Goal: Communication & Community: Participate in discussion

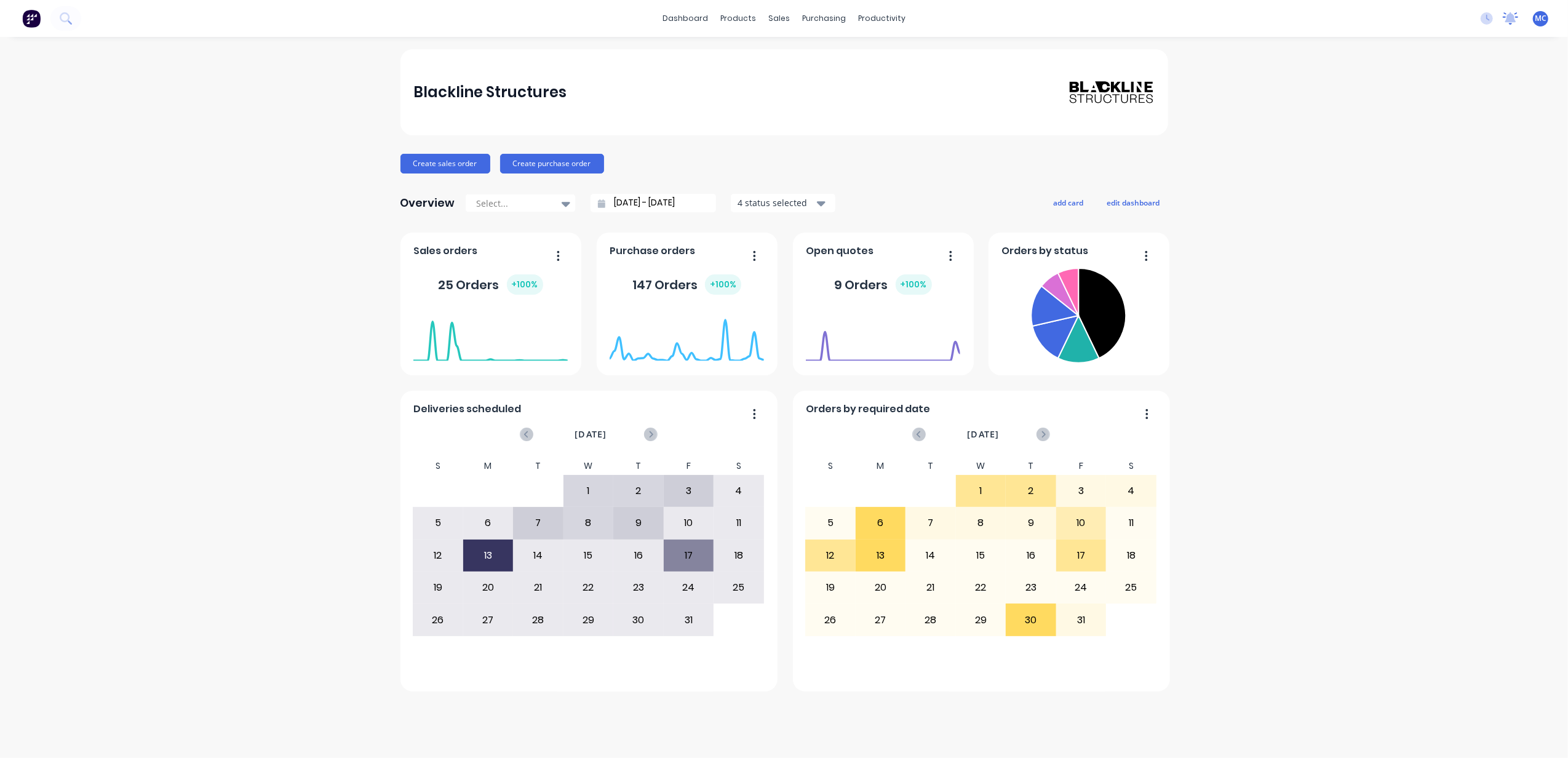
click at [1507, 23] on icon at bounding box center [1510, 19] width 15 height 12
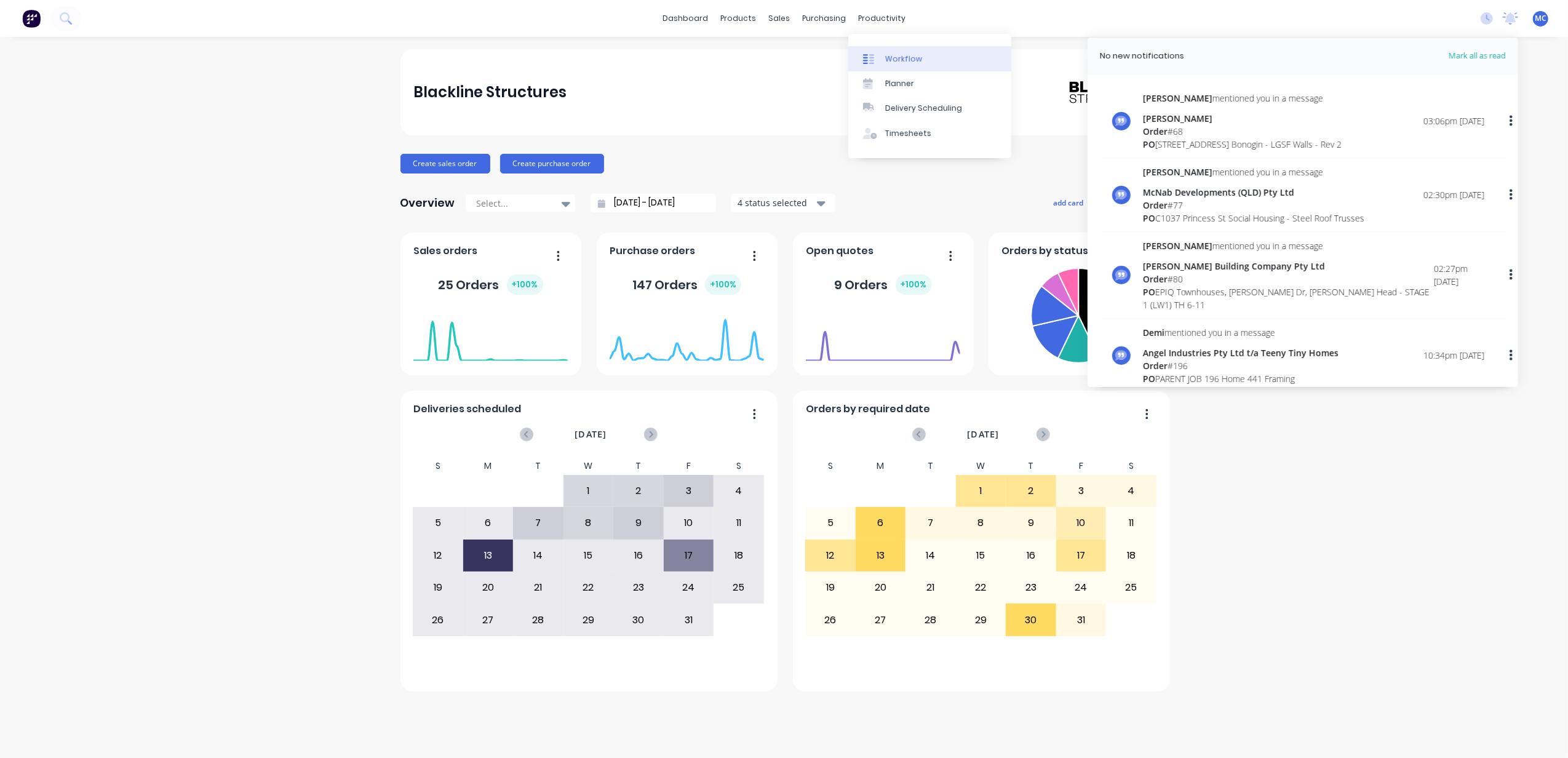
click at [906, 47] on link "Workflow" at bounding box center [929, 59] width 163 height 25
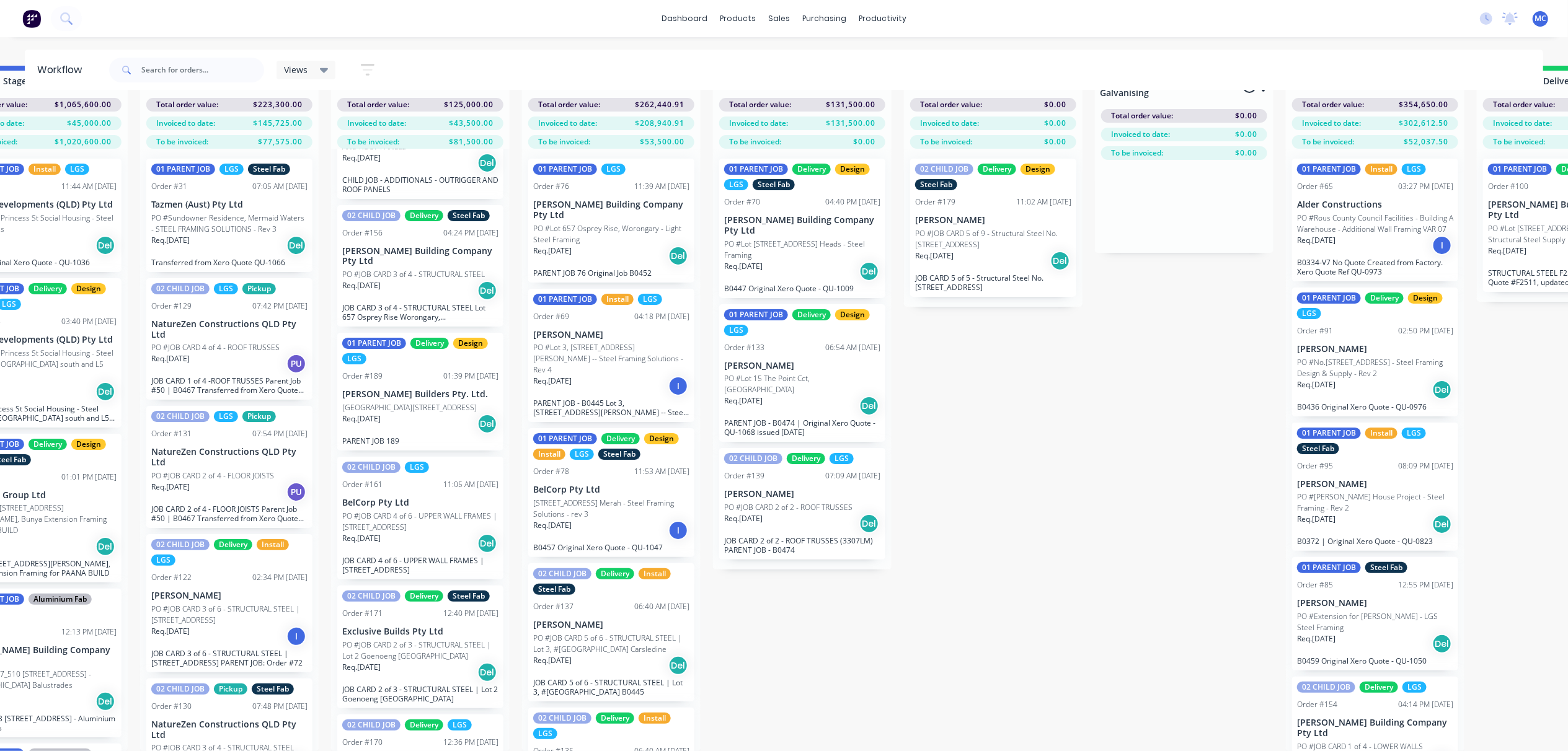
scroll to position [1295, 0]
click at [422, 415] on div "Req. [DATE] Del" at bounding box center [420, 426] width 156 height 21
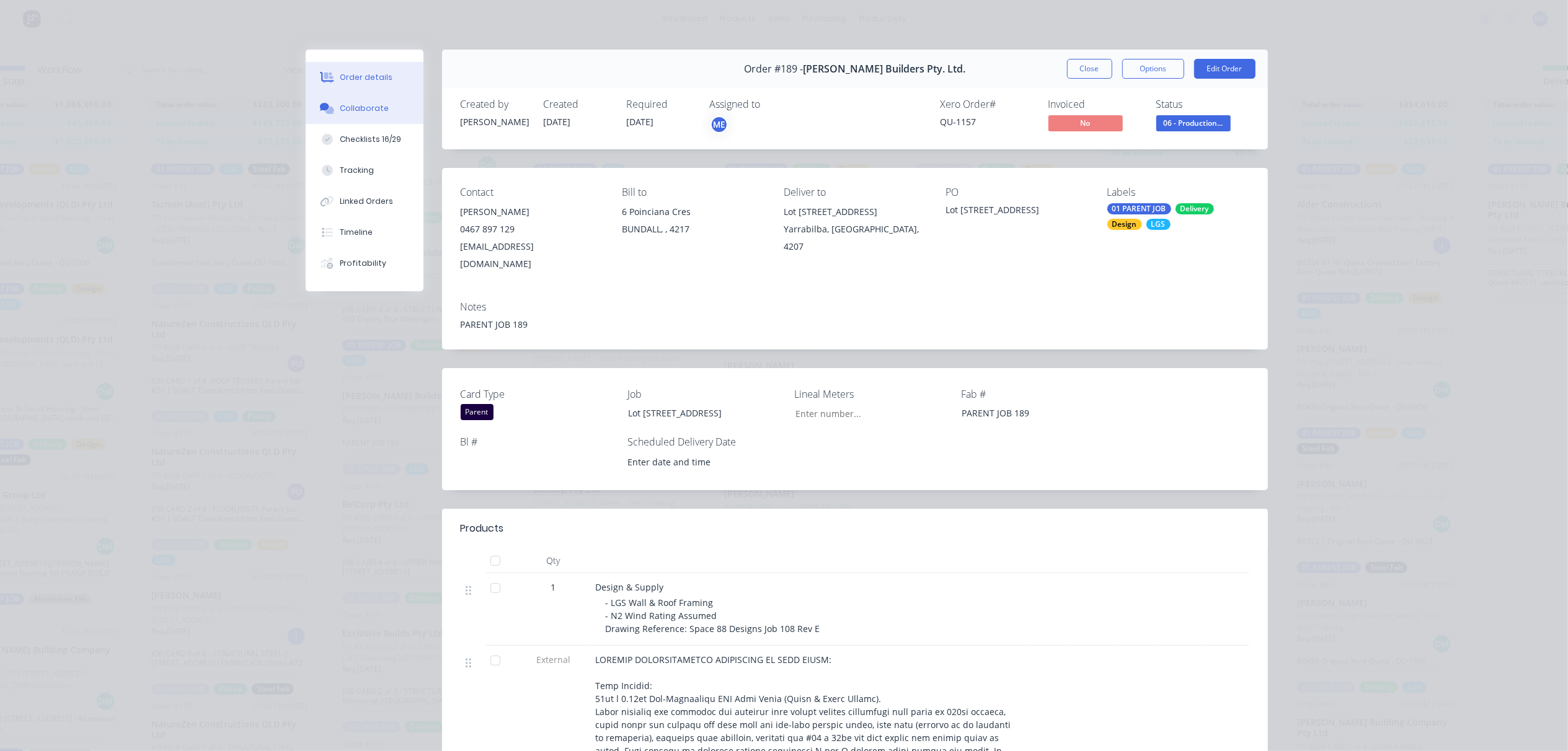
click at [368, 103] on div "Collaborate" at bounding box center [364, 108] width 49 height 11
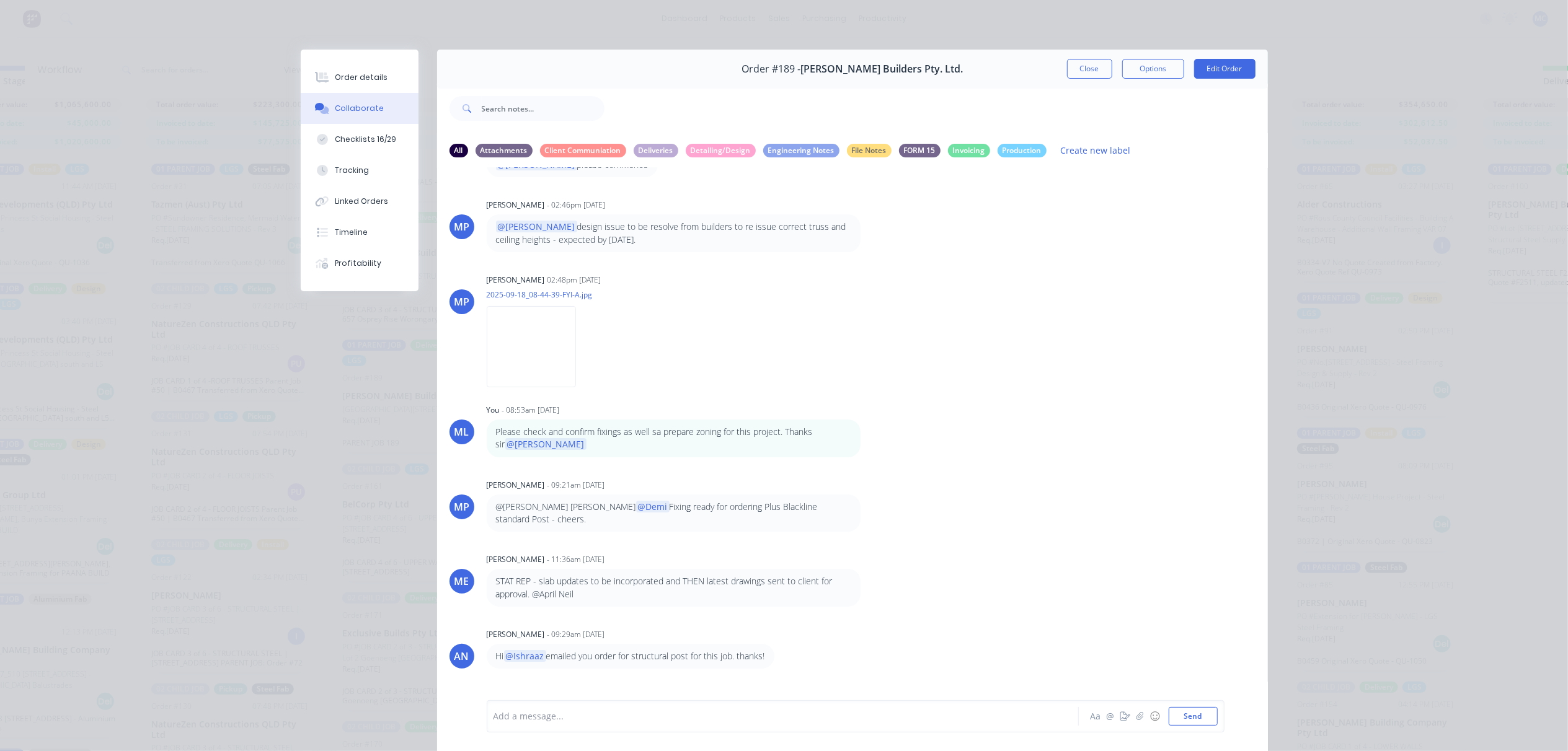
scroll to position [0, 0]
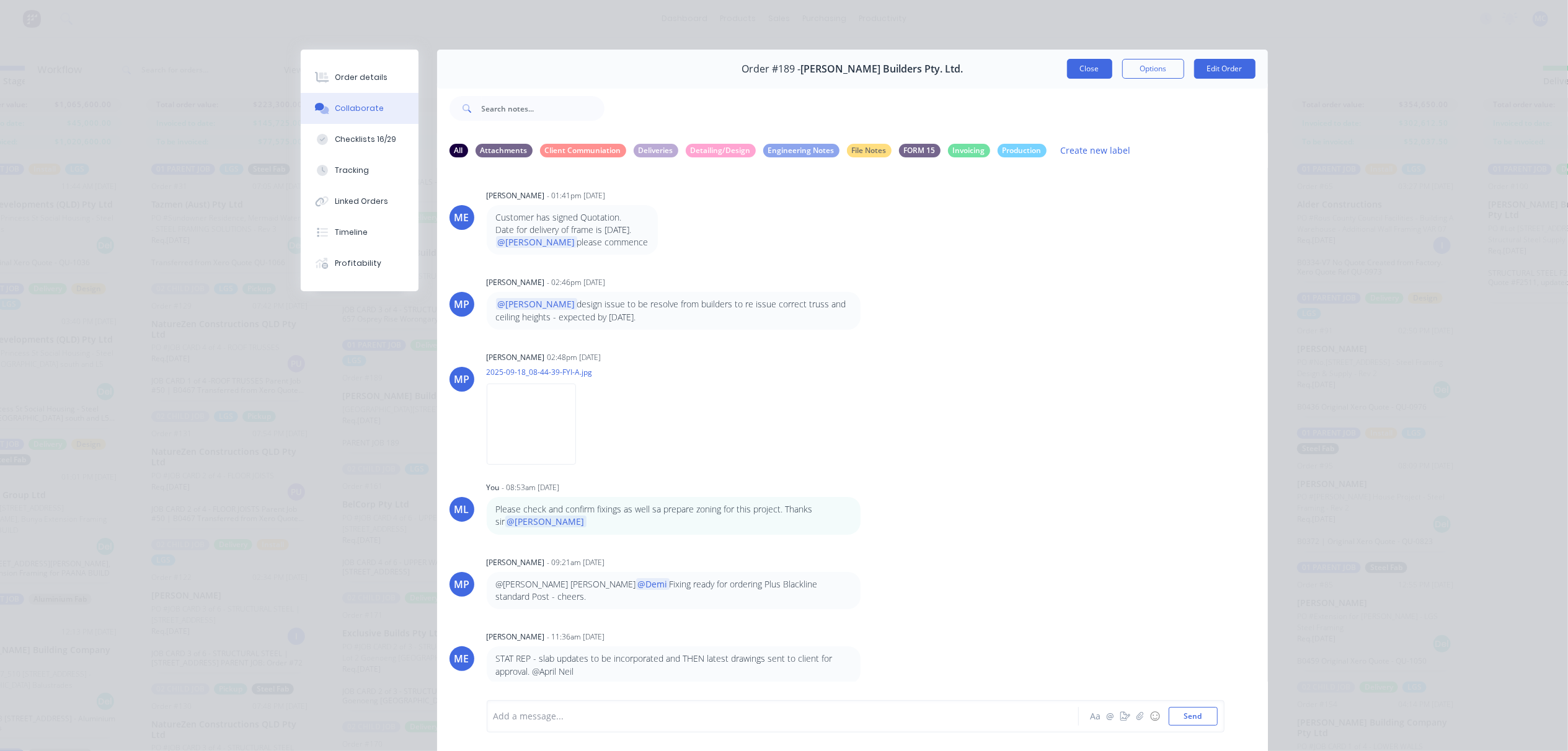
click at [1090, 60] on button "Close" at bounding box center [1089, 69] width 45 height 20
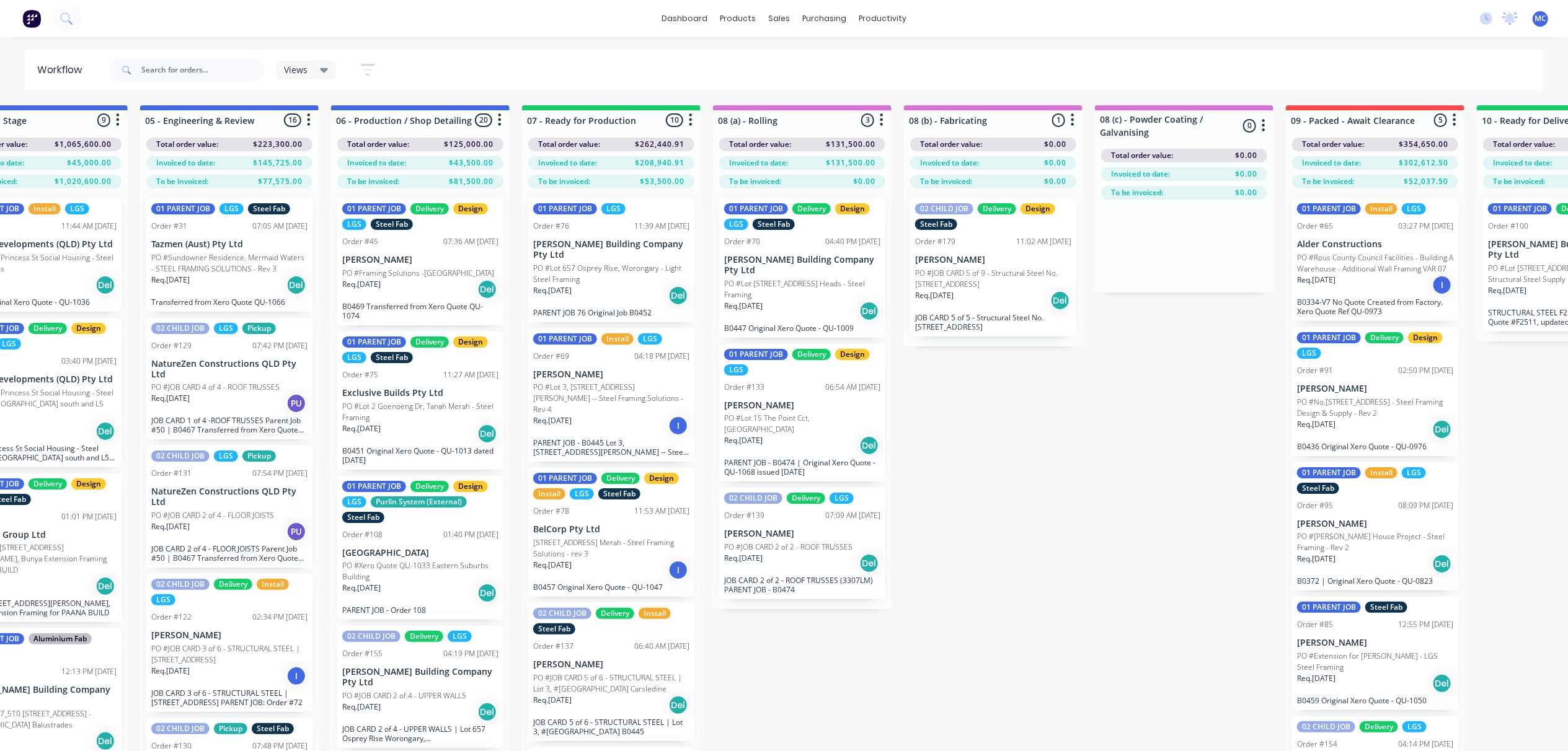
click at [388, 419] on p "PO #Lot 2 Goenoeng Dr, Tanah Merah - Steel Framing" at bounding box center [420, 412] width 156 height 23
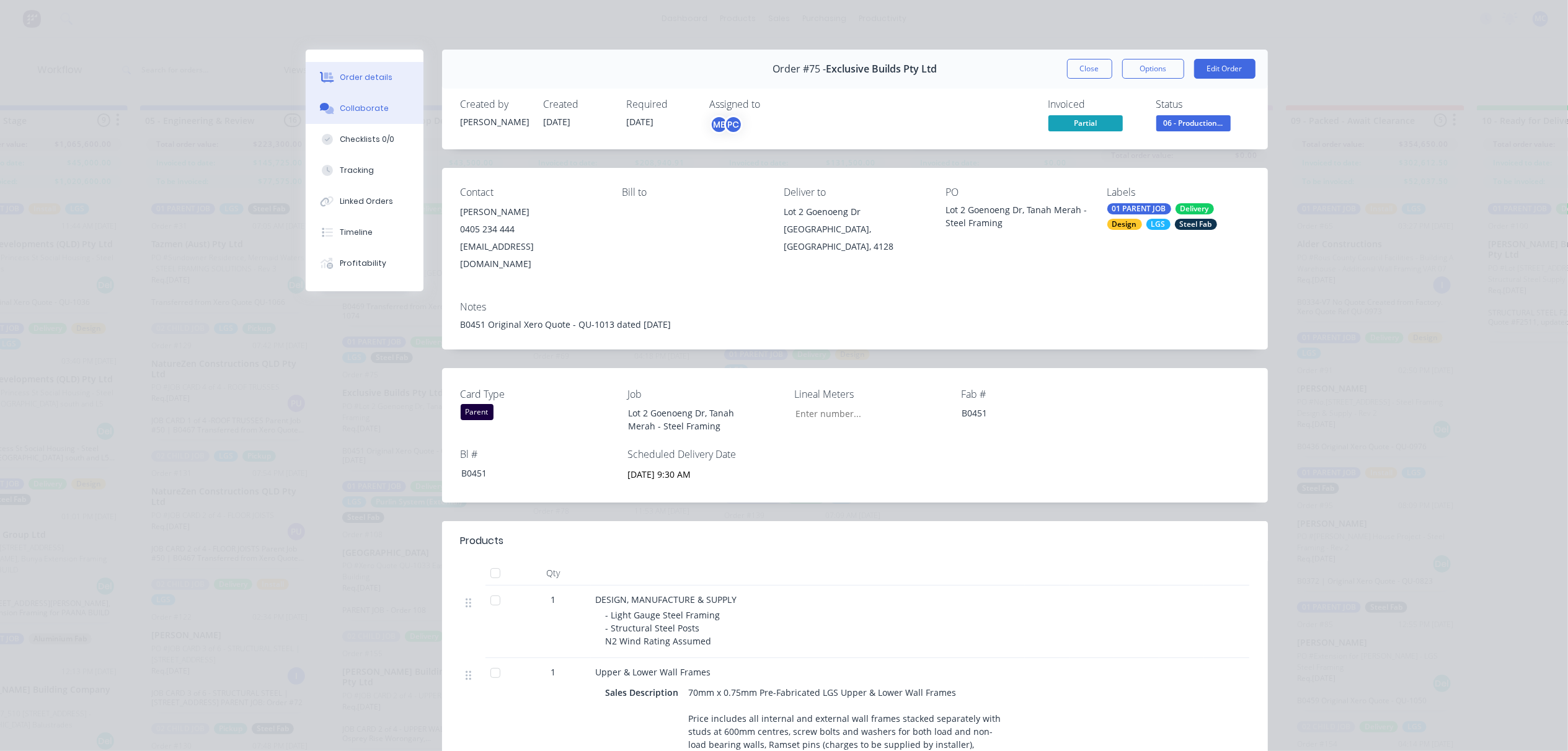
click at [342, 106] on div "Collaborate" at bounding box center [364, 108] width 49 height 11
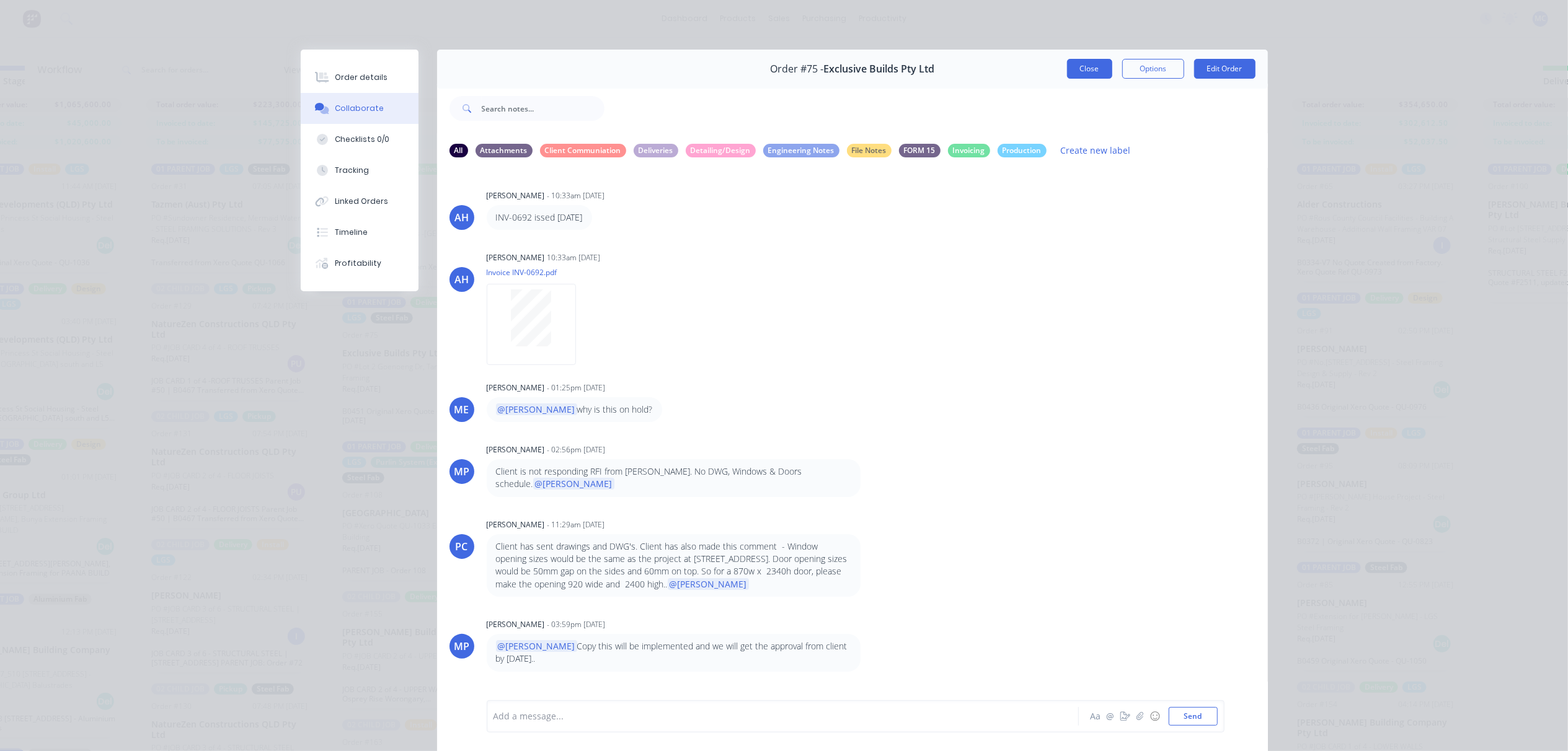
click at [1071, 67] on button "Close" at bounding box center [1089, 69] width 45 height 20
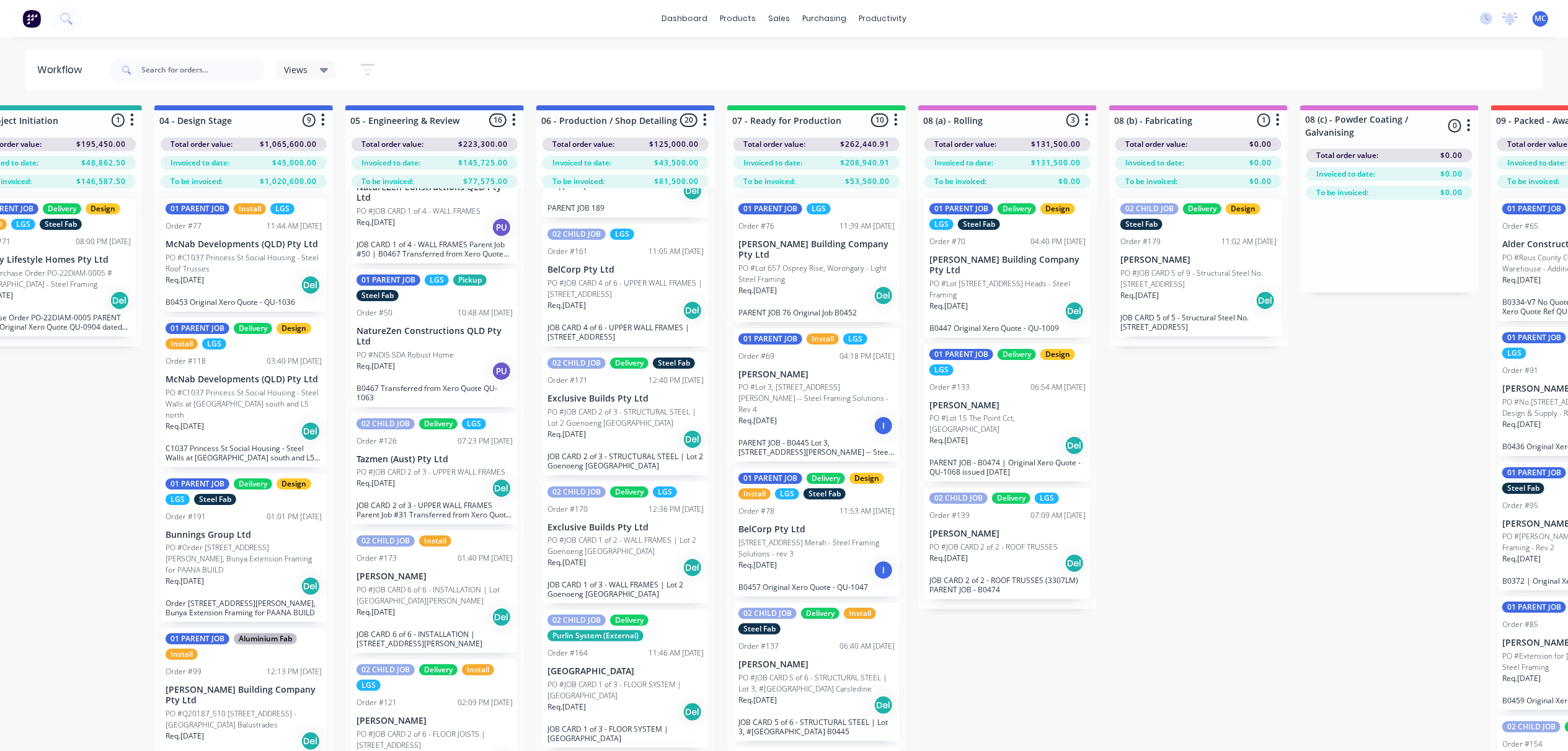
scroll to position [744, 0]
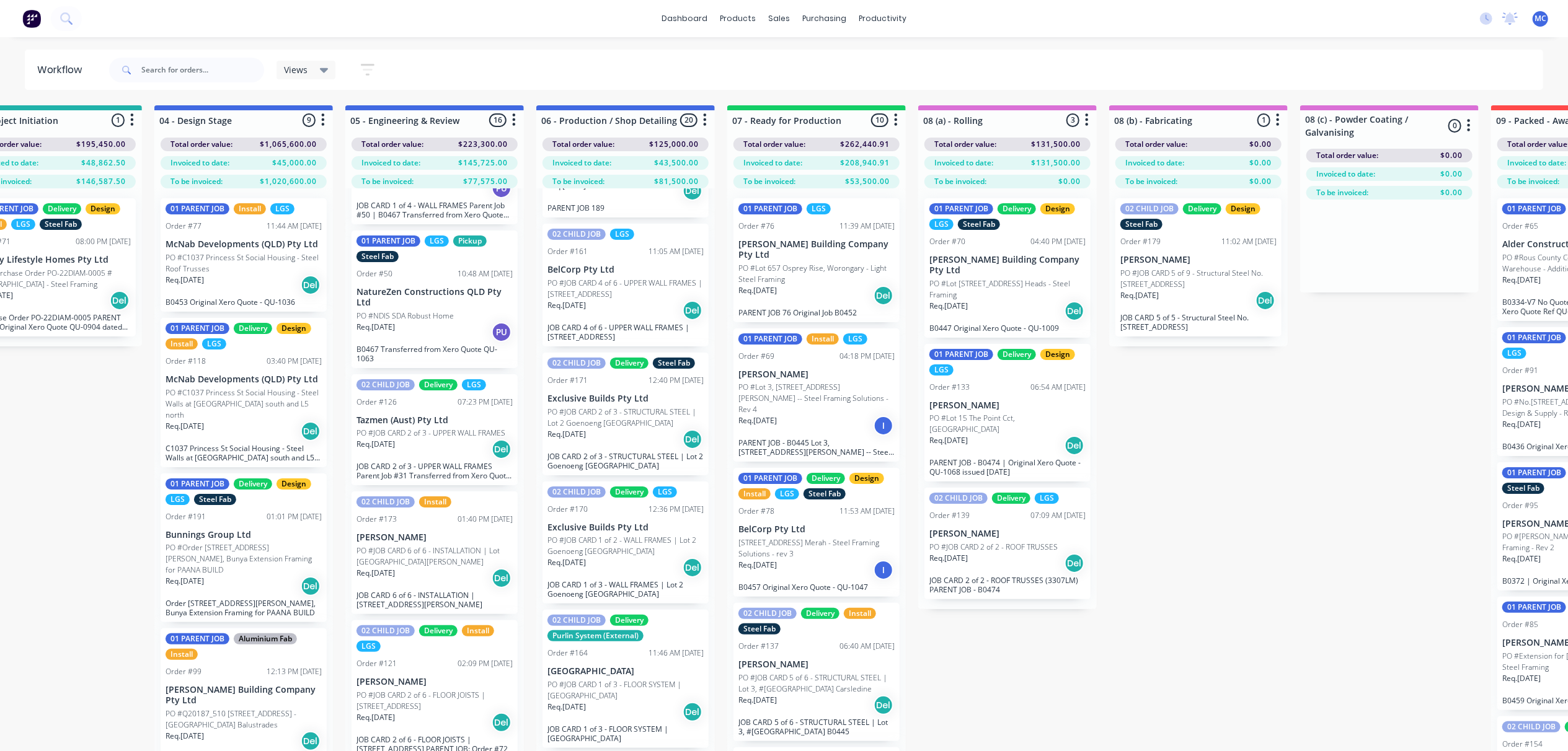
click at [434, 322] on p "PO #NDIS SDA Robust Home" at bounding box center [405, 316] width 97 height 11
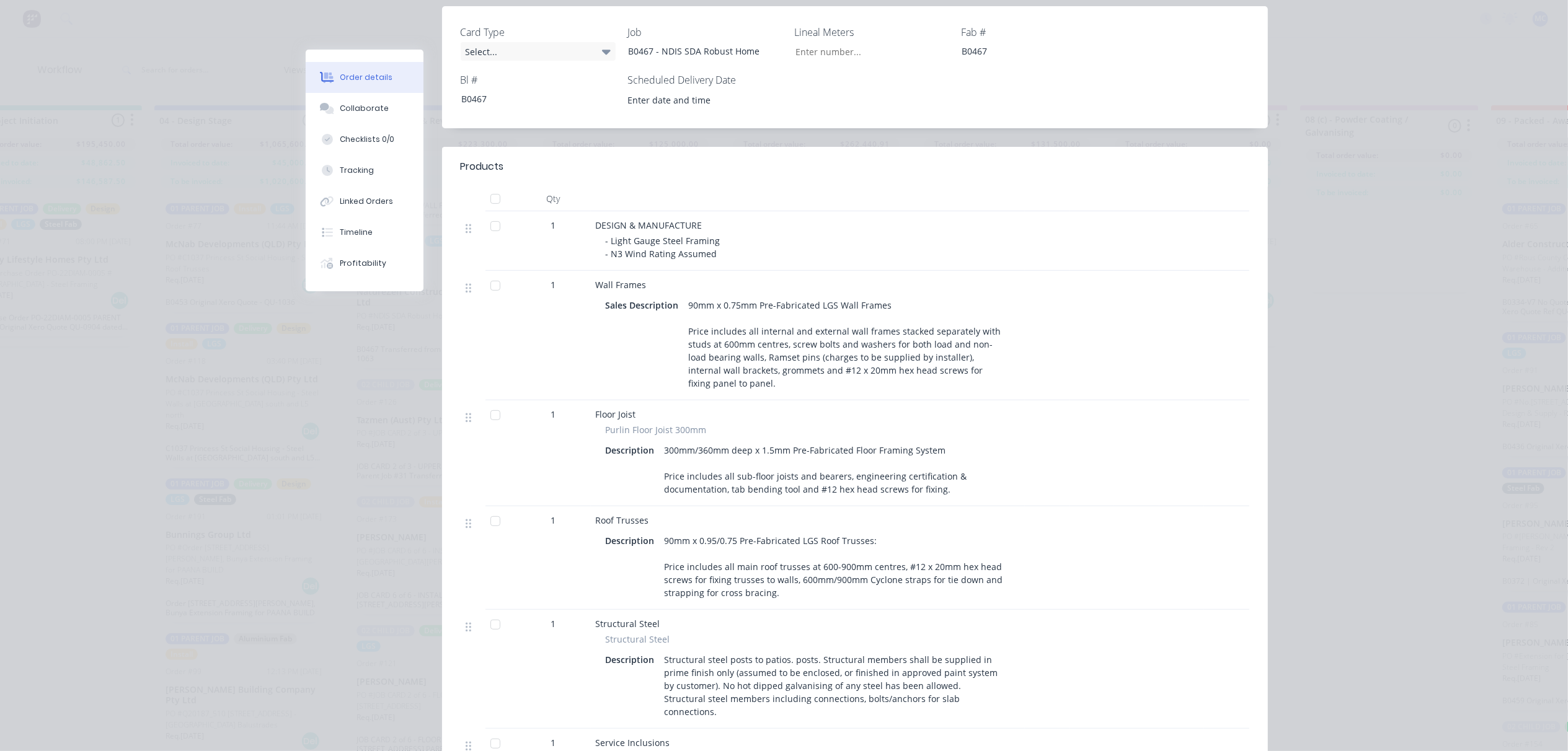
scroll to position [645, 0]
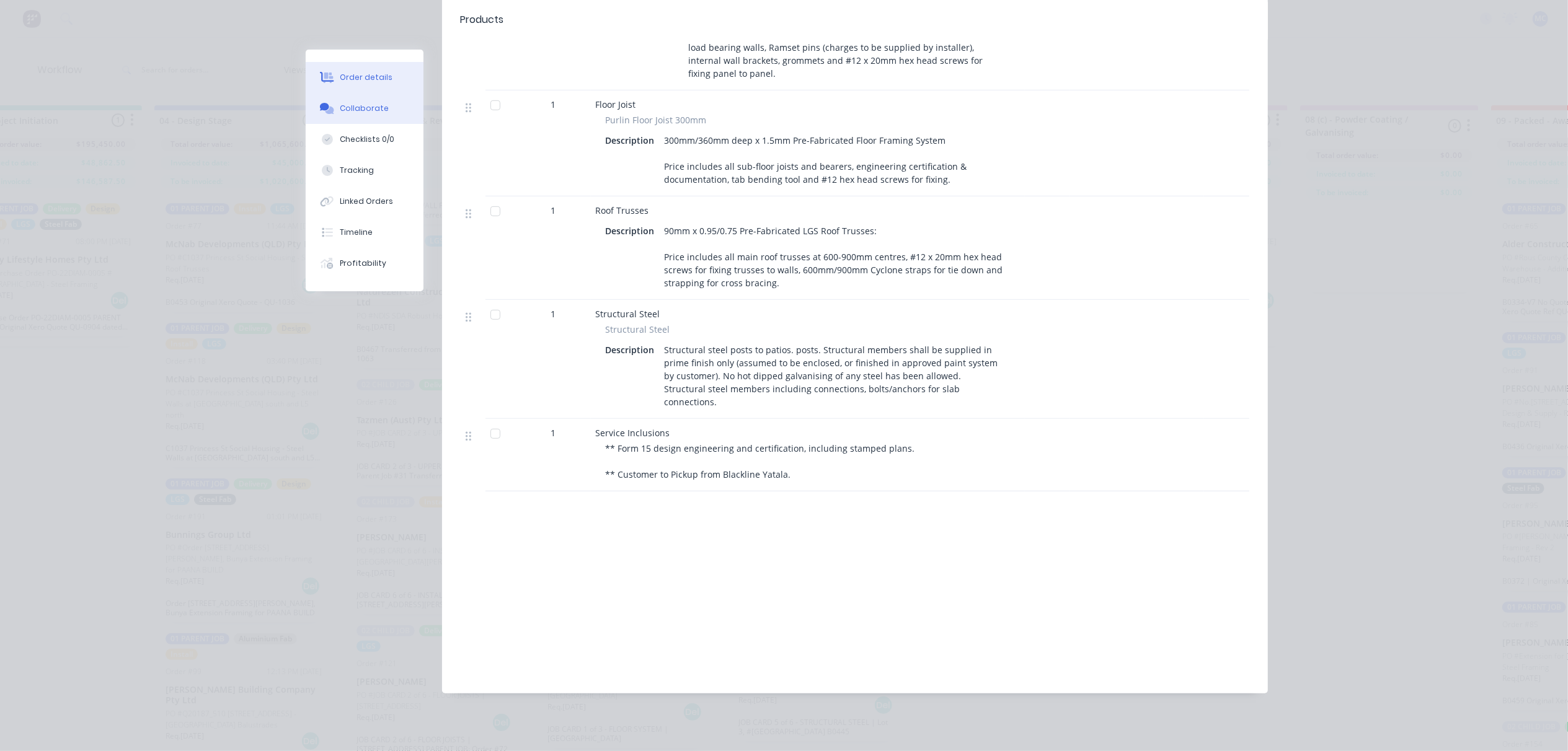
click at [371, 103] on div "Collaborate" at bounding box center [364, 108] width 49 height 11
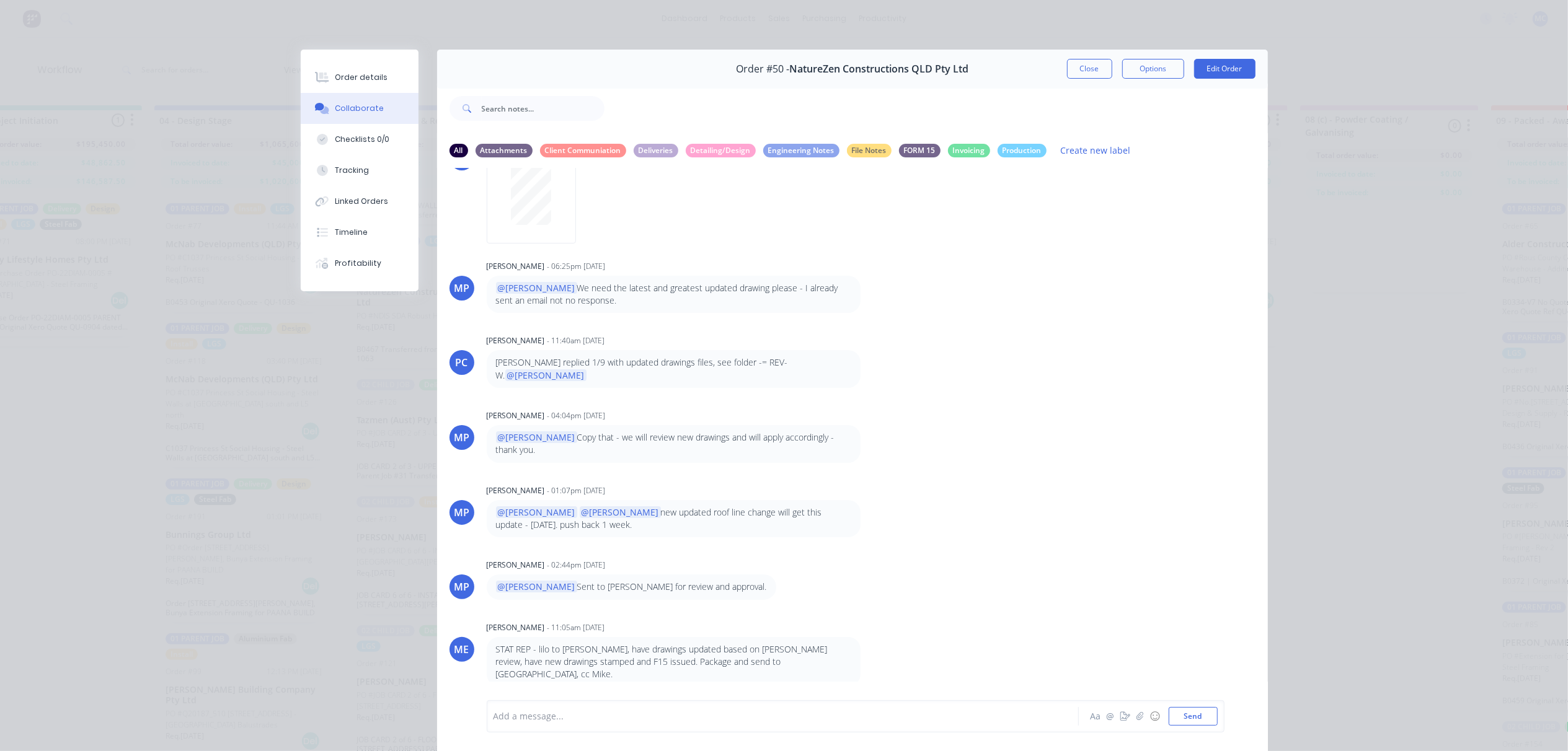
scroll to position [69, 0]
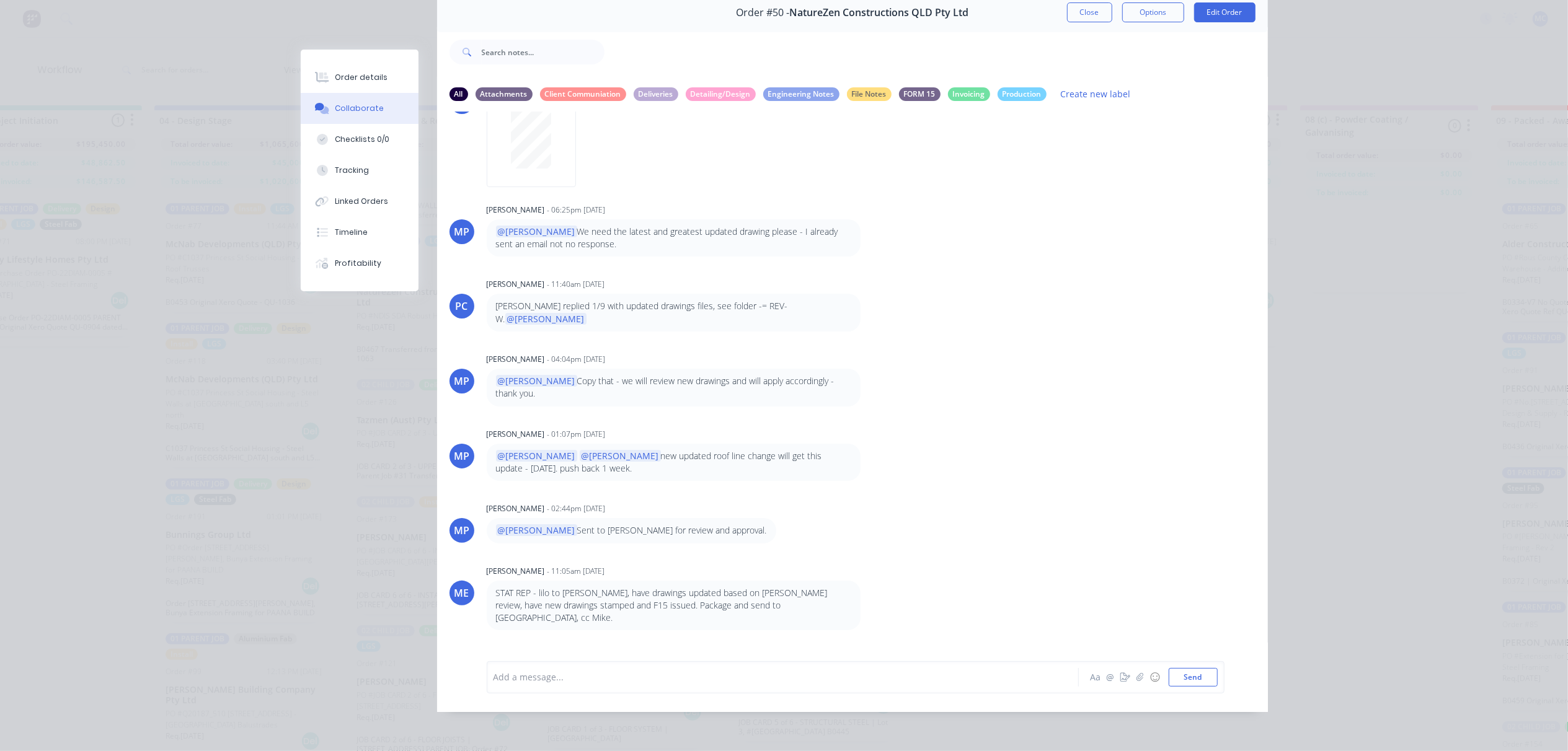
click at [678, 680] on div at bounding box center [765, 676] width 542 height 13
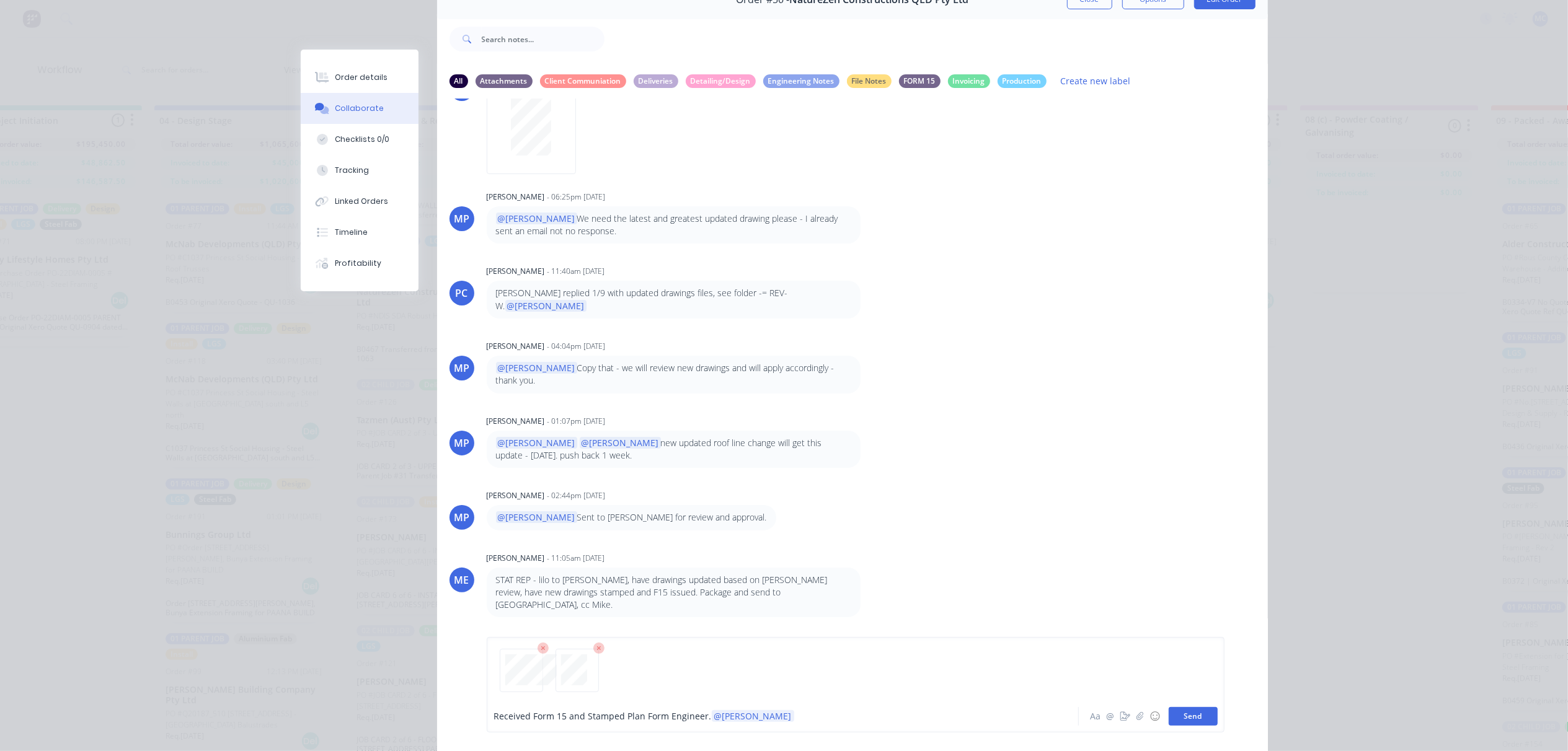
click at [1180, 718] on button "Send" at bounding box center [1193, 716] width 49 height 19
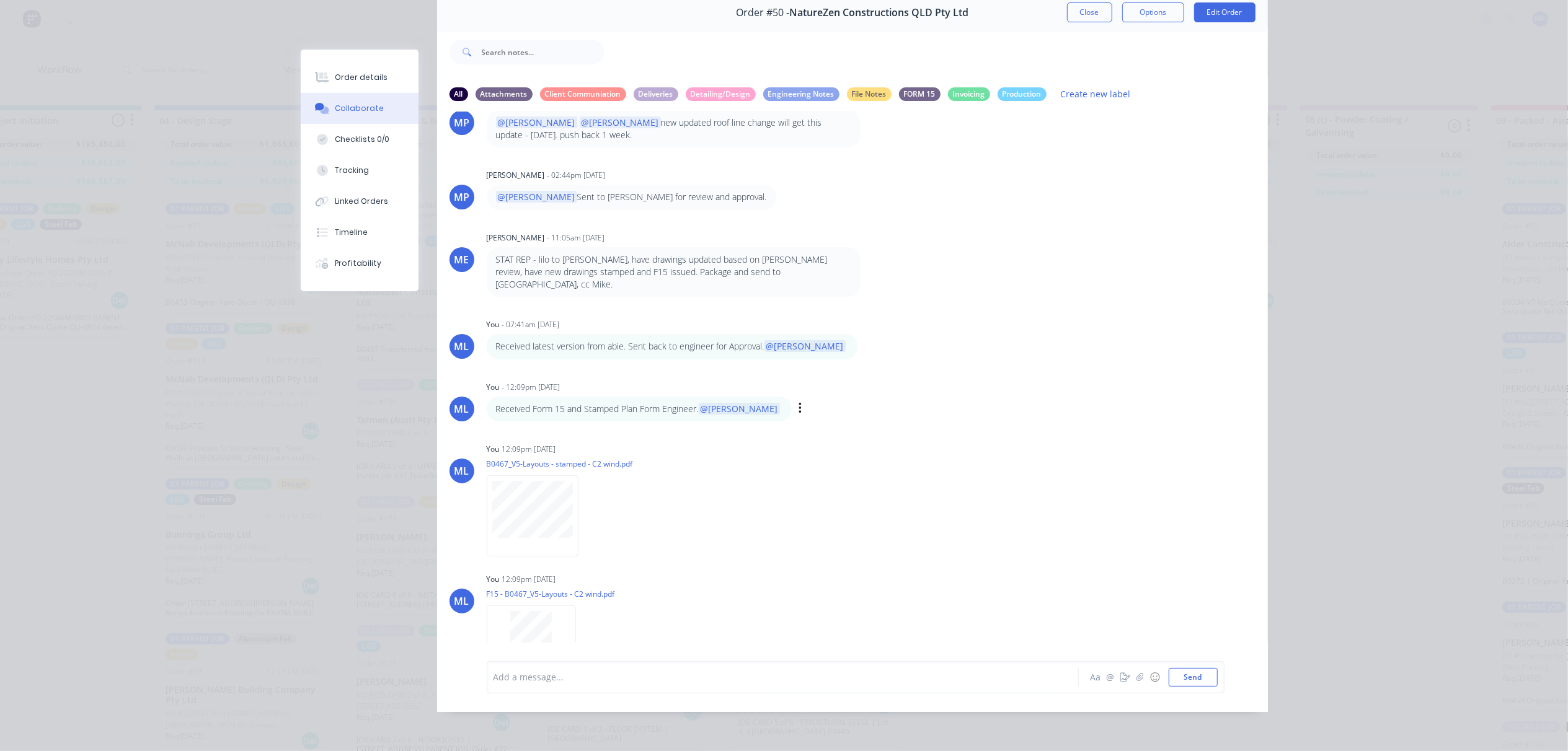
drag, startPoint x: 663, startPoint y: 352, endPoint x: 612, endPoint y: 356, distance: 51.2
click at [612, 403] on p "Received Form 15 and Stamped Plan Form Engineer. @[PERSON_NAME]" at bounding box center [639, 409] width 287 height 12
click at [799, 402] on icon "button" at bounding box center [800, 409] width 4 height 14
click at [807, 421] on button "Edit" at bounding box center [845, 431] width 78 height 20
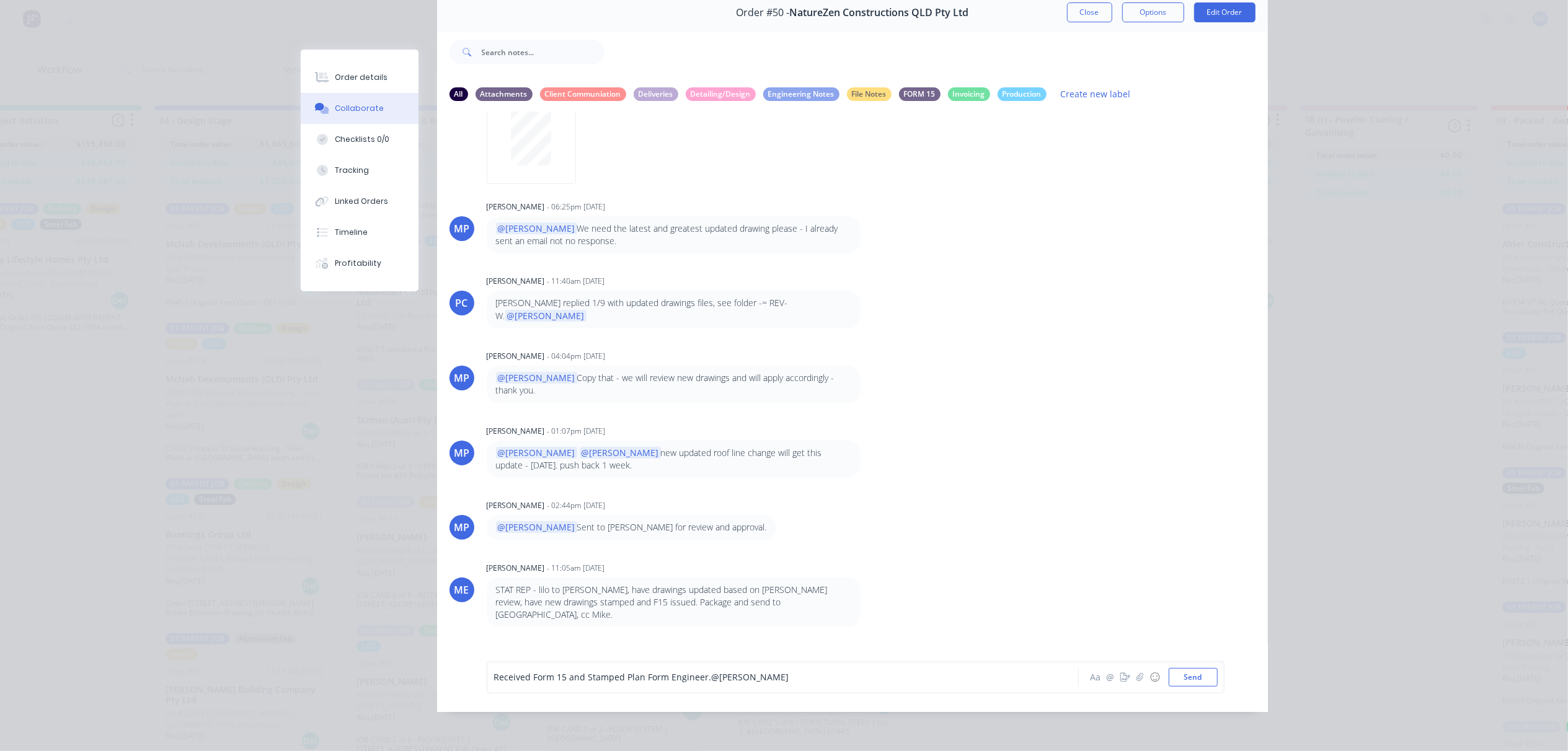
scroll to position [455, 0]
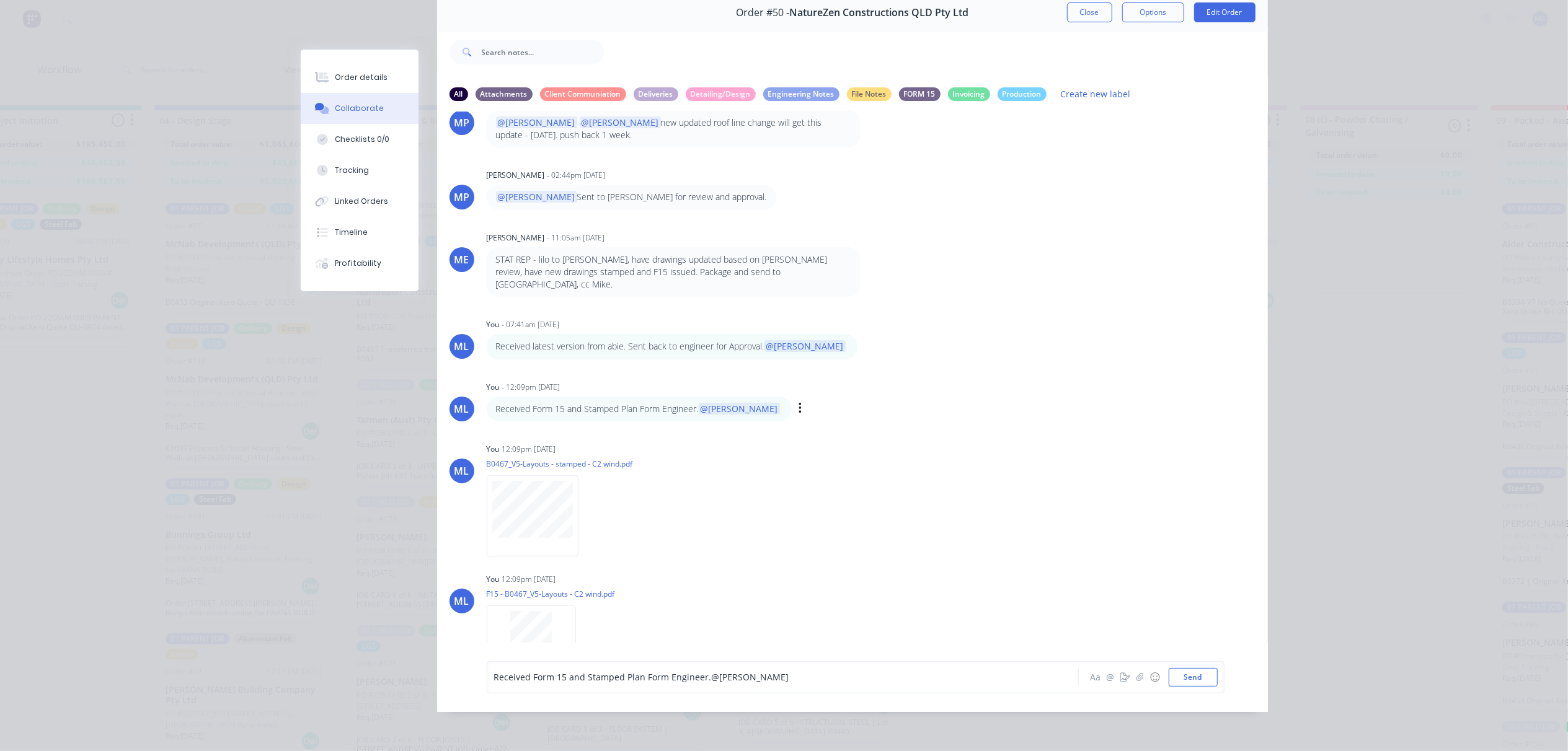
click at [699, 403] on span "@[PERSON_NAME]" at bounding box center [739, 409] width 82 height 12
click at [702, 403] on span "@[PERSON_NAME]" at bounding box center [739, 409] width 82 height 12
click at [712, 676] on span "@[PERSON_NAME]" at bounding box center [751, 676] width 78 height 12
click at [1199, 666] on div "Received Form 15 and Stamped Plan Form Engineer. Package resent to [PERSON_NAME…" at bounding box center [855, 676] width 738 height 32
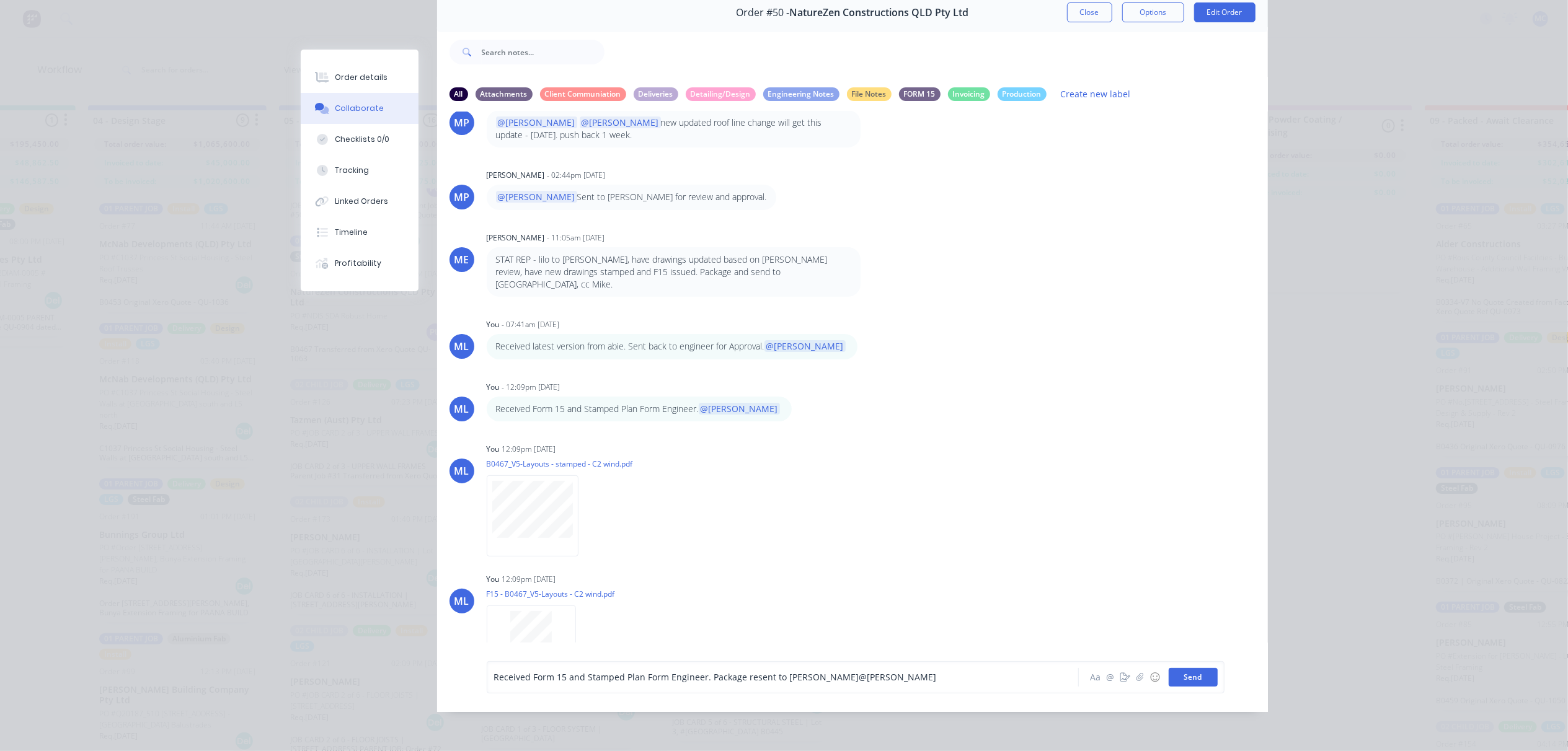
click at [1206, 674] on button "Send" at bounding box center [1193, 677] width 49 height 19
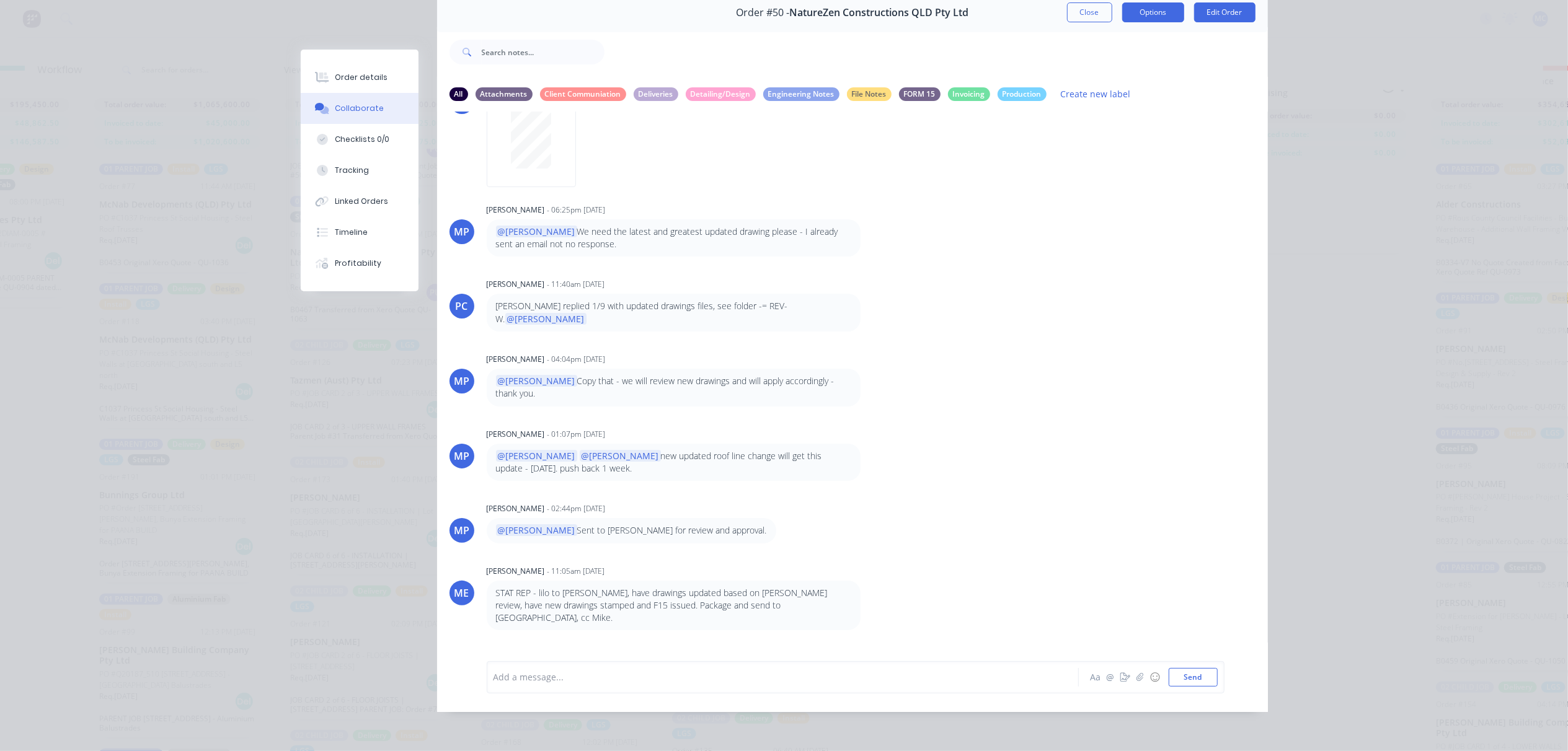
scroll to position [0, 0]
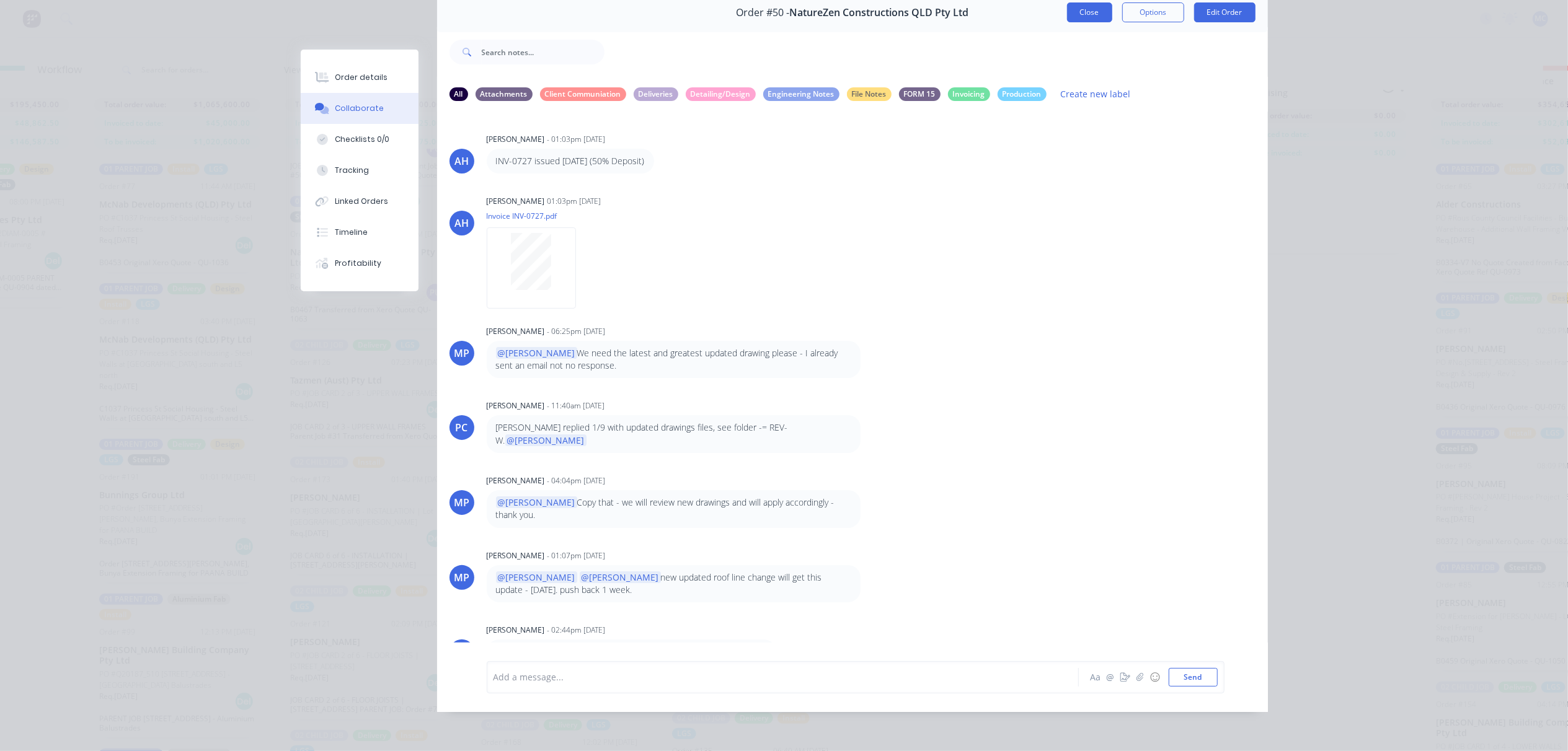
click at [1092, 2] on button "Close" at bounding box center [1089, 12] width 45 height 20
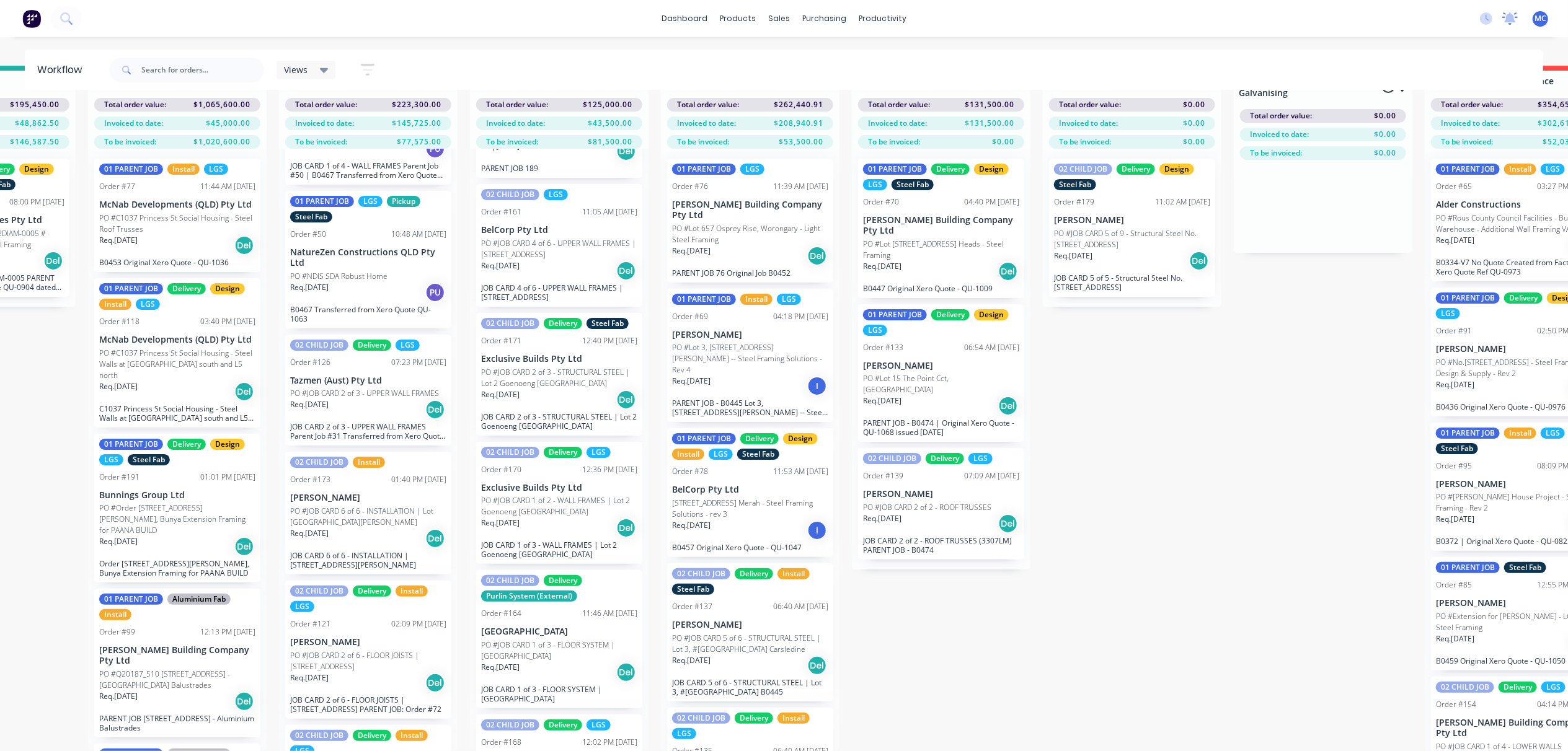
click at [1514, 16] on icon at bounding box center [1510, 19] width 16 height 12
